Goal: Task Accomplishment & Management: Manage account settings

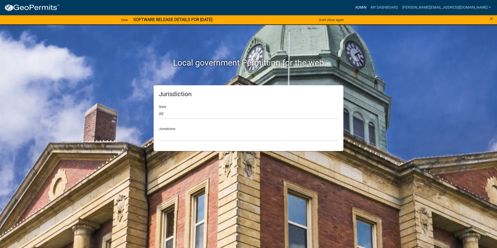
click at [369, 5] on link "Admin" at bounding box center [361, 8] width 16 height 10
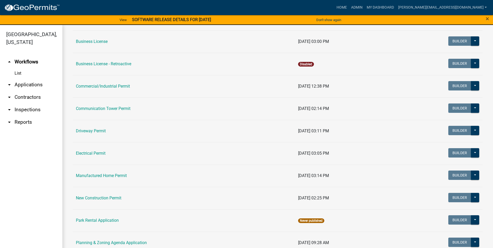
scroll to position [156, 0]
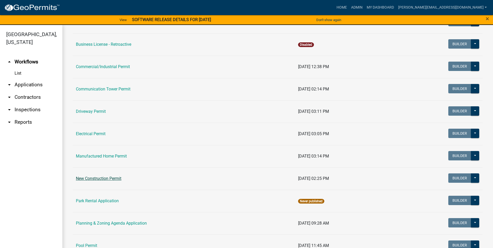
click at [110, 178] on link "New Construction Permit" at bounding box center [99, 178] width 46 height 5
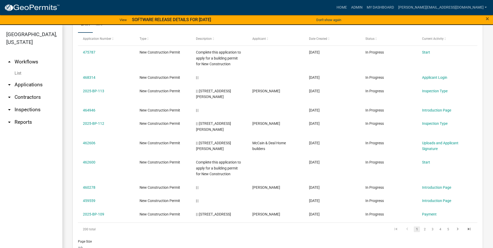
scroll to position [253, 0]
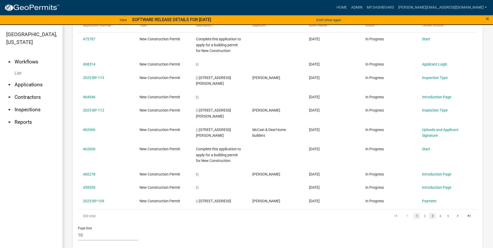
click at [430, 213] on link "3" at bounding box center [433, 216] width 6 height 6
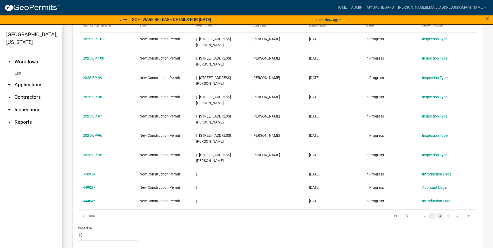
click at [437, 216] on link "4" at bounding box center [440, 216] width 6 height 6
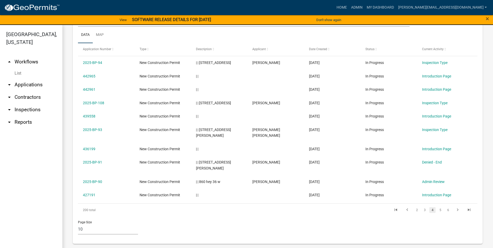
scroll to position [218, 0]
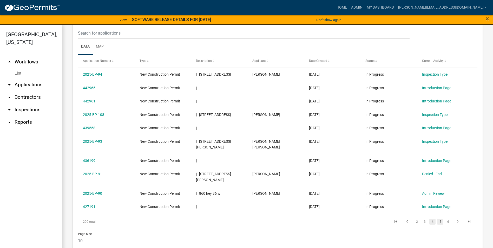
click at [437, 219] on link "5" at bounding box center [440, 222] width 6 height 6
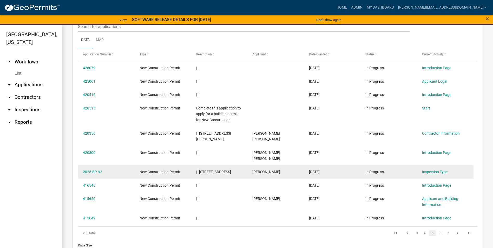
scroll to position [236, 0]
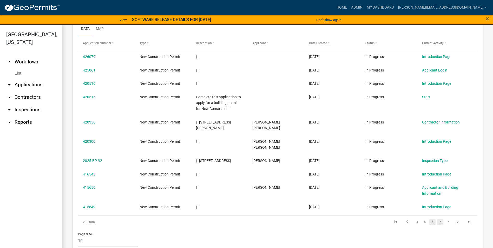
click at [437, 219] on link "6" at bounding box center [440, 222] width 6 height 6
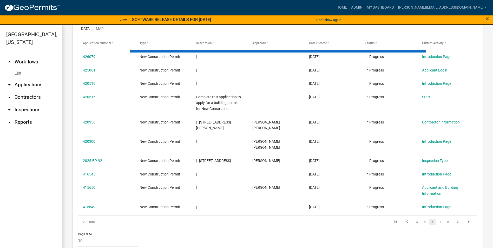
scroll to position [230, 0]
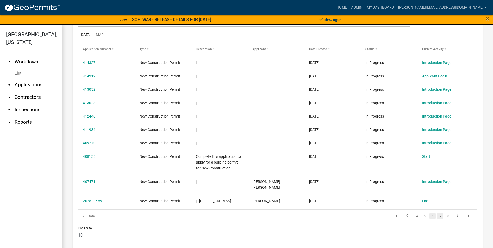
click at [437, 213] on link "7" at bounding box center [440, 216] width 6 height 6
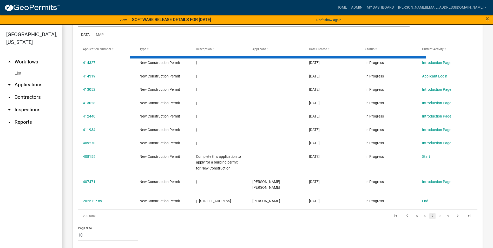
scroll to position [224, 0]
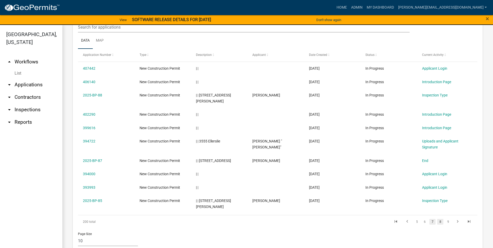
click at [437, 219] on link "8" at bounding box center [440, 222] width 6 height 6
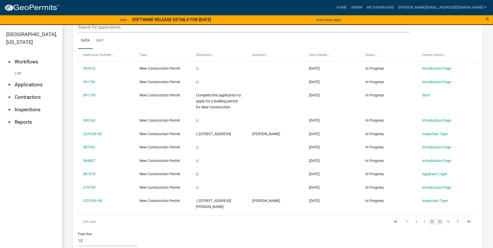
click at [437, 219] on link "9" at bounding box center [440, 222] width 6 height 6
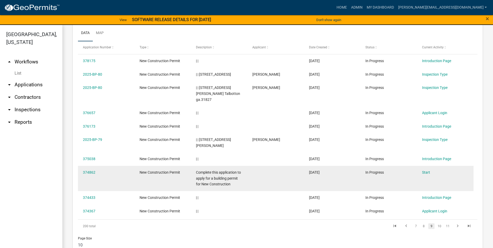
scroll to position [236, 0]
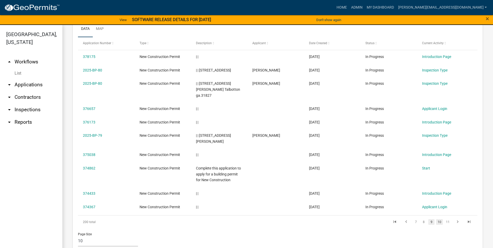
click at [436, 219] on link "10" at bounding box center [439, 222] width 7 height 6
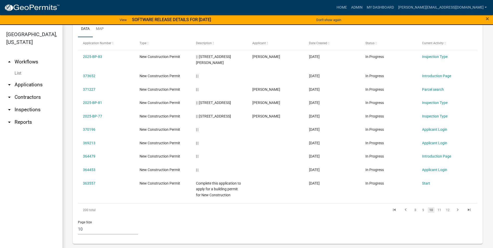
scroll to position [230, 0]
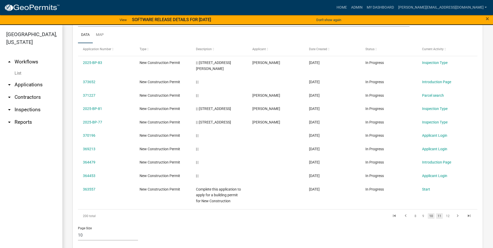
click at [436, 213] on link "11" at bounding box center [439, 216] width 7 height 6
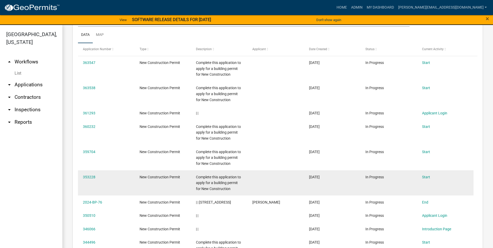
scroll to position [289, 0]
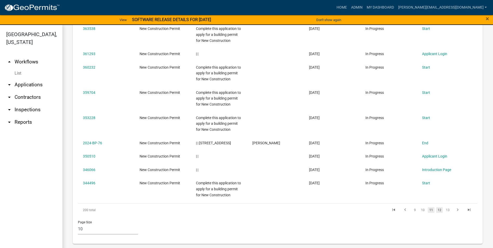
click at [436, 209] on link "12" at bounding box center [439, 210] width 7 height 6
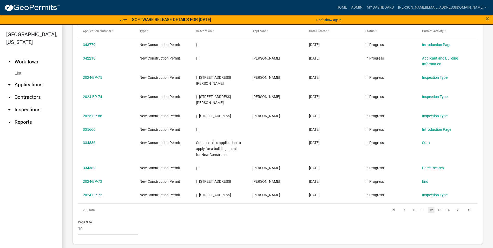
scroll to position [236, 0]
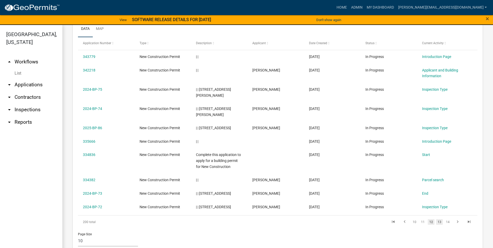
click at [436, 219] on link "13" at bounding box center [439, 222] width 7 height 6
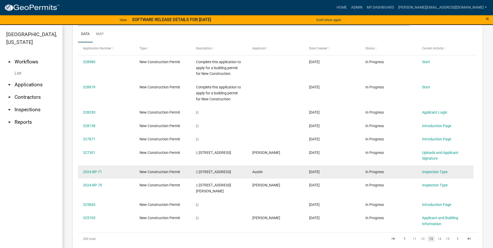
scroll to position [236, 0]
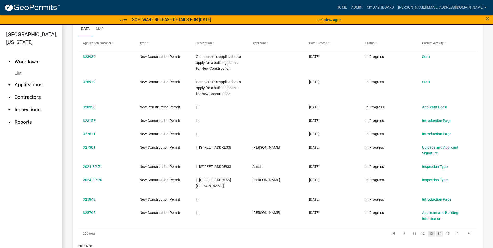
click at [436, 231] on link "14" at bounding box center [439, 234] width 7 height 6
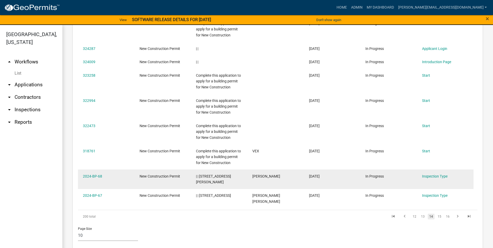
scroll to position [283, 0]
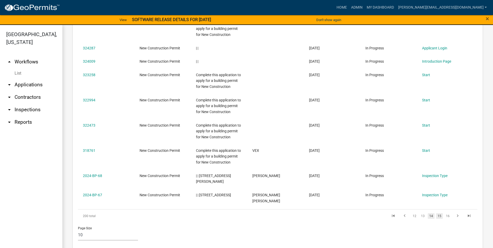
click at [437, 213] on link "15" at bounding box center [439, 216] width 7 height 6
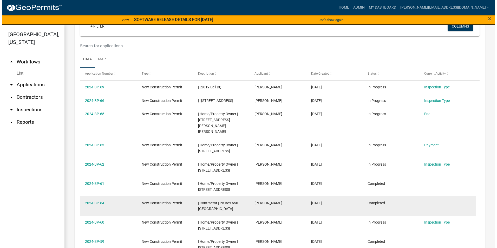
scroll to position [205, 0]
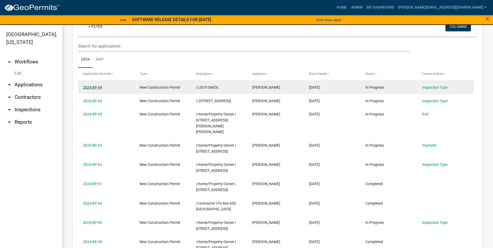
click at [92, 87] on link "2024-BP-69" at bounding box center [92, 87] width 19 height 4
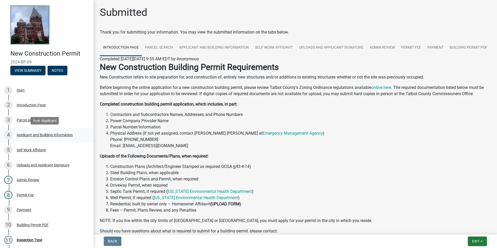
click at [37, 133] on div "Applicant and Building Information" at bounding box center [45, 135] width 56 height 4
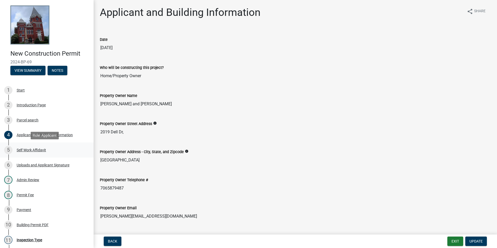
click at [24, 148] on div "Self Work Affidavit" at bounding box center [31, 150] width 29 height 4
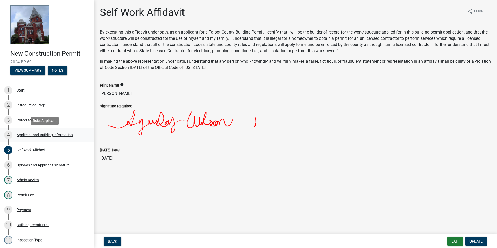
click at [24, 135] on div "Applicant and Building Information" at bounding box center [45, 135] width 56 height 4
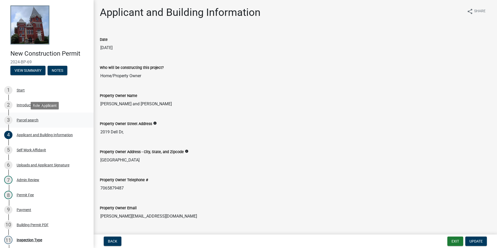
click at [21, 119] on div "Parcel search" at bounding box center [28, 120] width 22 height 4
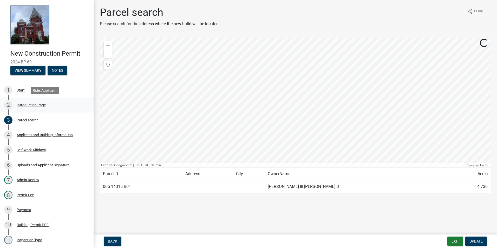
click at [22, 103] on div "Introduction Page" at bounding box center [31, 105] width 29 height 4
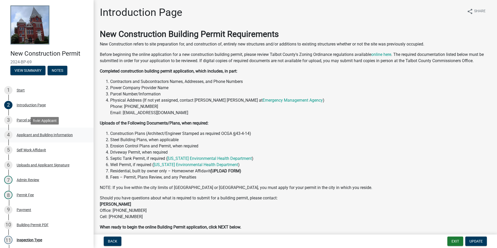
click at [28, 137] on div "4 Applicant and Building Information" at bounding box center [44, 135] width 81 height 8
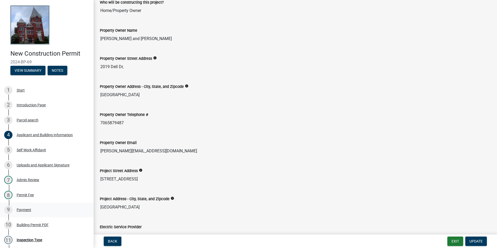
scroll to position [78, 0]
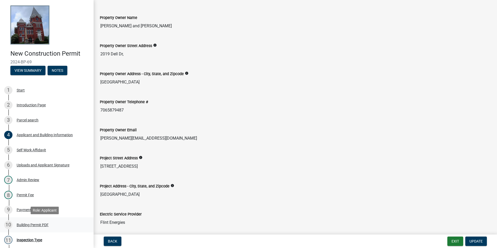
click at [42, 225] on div "Building Permit PDF" at bounding box center [33, 225] width 32 height 4
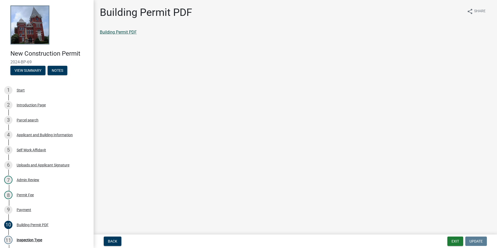
click at [120, 33] on link "Building Permit PDF" at bounding box center [118, 32] width 37 height 5
click at [43, 135] on div "Applicant and Building Information" at bounding box center [45, 135] width 56 height 4
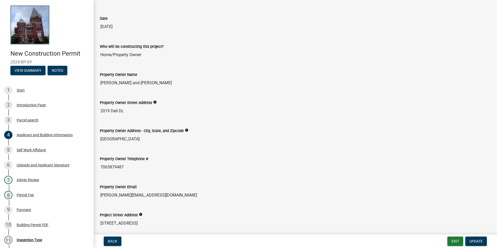
scroll to position [52, 0]
